Goal: Task Accomplishment & Management: Use online tool/utility

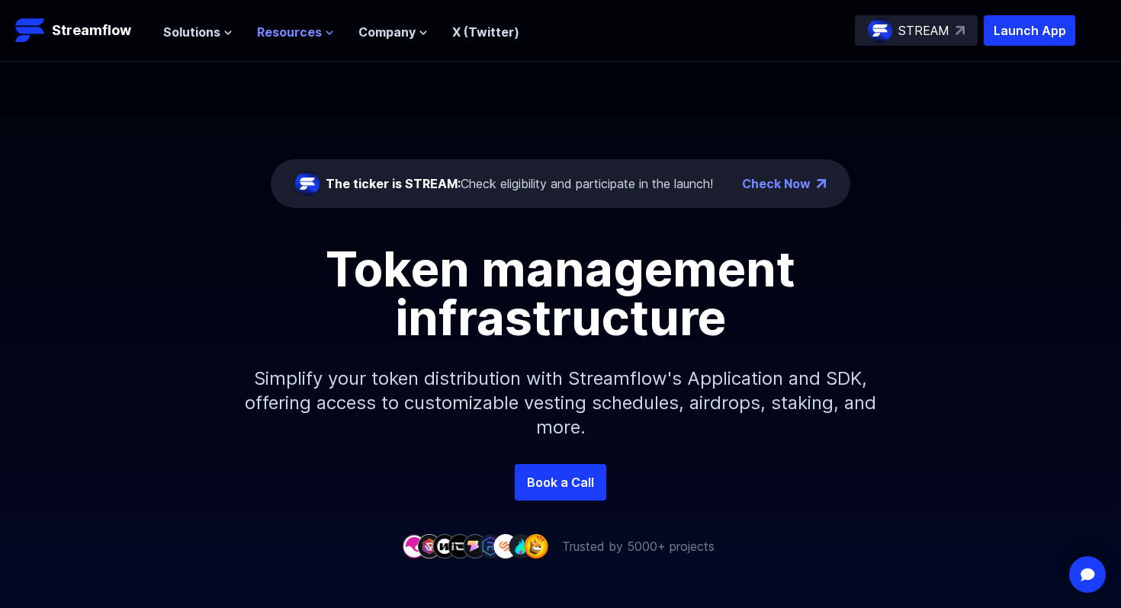
click at [322, 27] on button "Resources" at bounding box center [295, 32] width 77 height 18
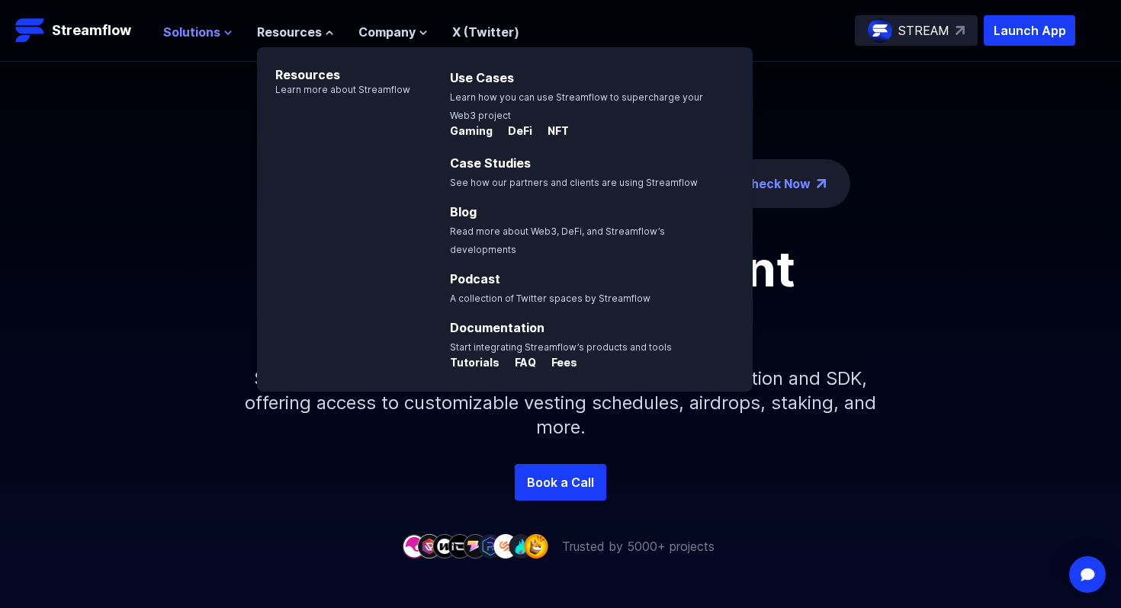
click at [219, 33] on button "Solutions" at bounding box center [197, 32] width 69 height 18
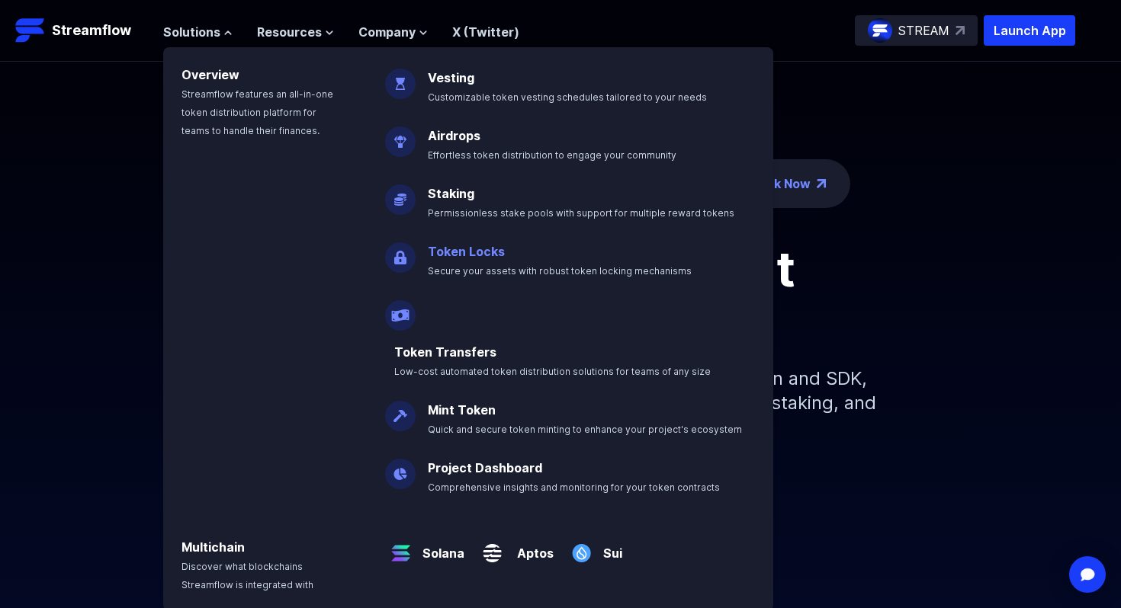
click at [479, 251] on link "Token Locks" at bounding box center [466, 251] width 77 height 15
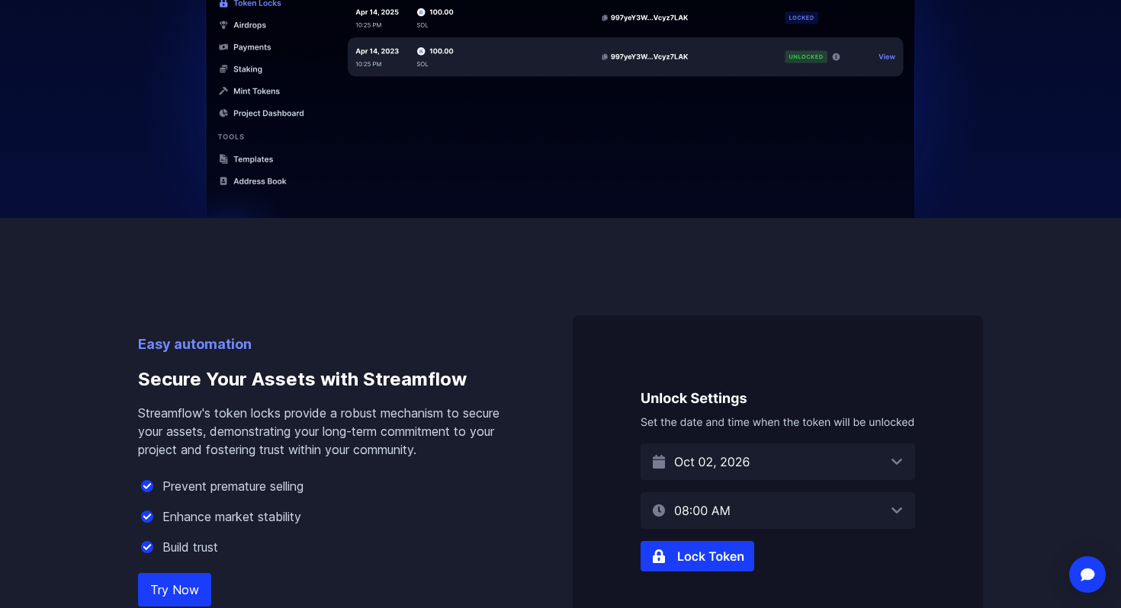
scroll to position [871, 0]
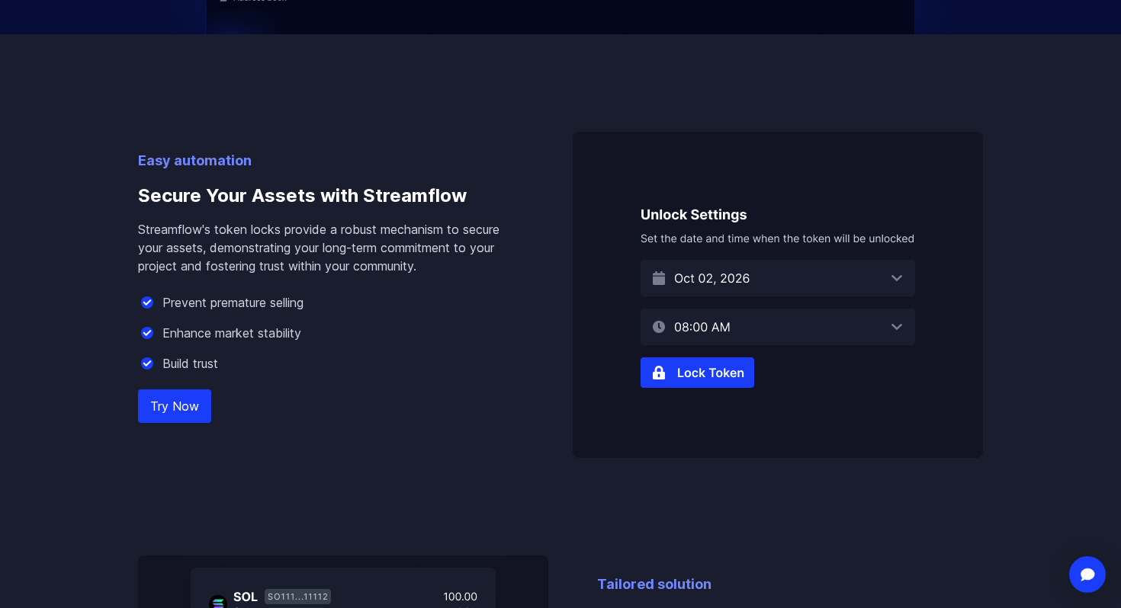
click at [188, 412] on link "Try Now" at bounding box center [174, 407] width 73 height 34
